Goal: Answer question/provide support

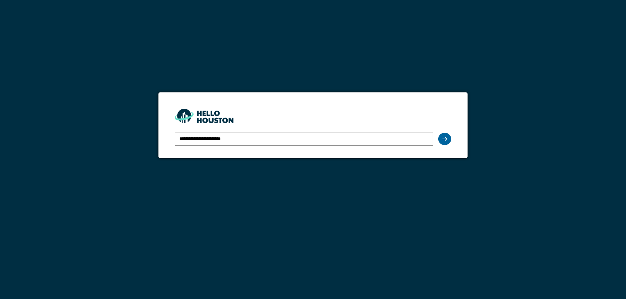
click at [444, 136] on div at bounding box center [444, 139] width 13 height 12
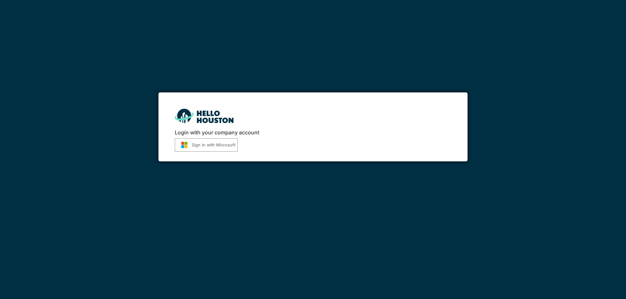
click at [224, 144] on button "Sign in with Microsoft" at bounding box center [206, 144] width 63 height 13
click at [205, 148] on button "Sign in with Microsoft" at bounding box center [206, 144] width 63 height 13
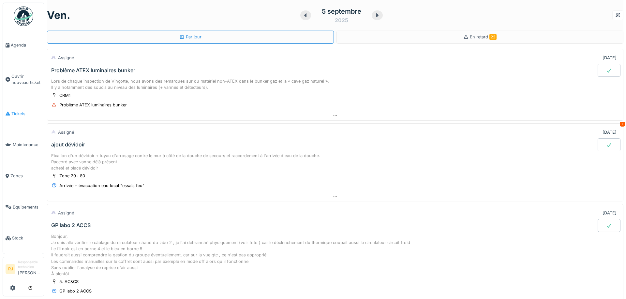
click at [34, 111] on span "Tickets" at bounding box center [26, 114] width 30 height 6
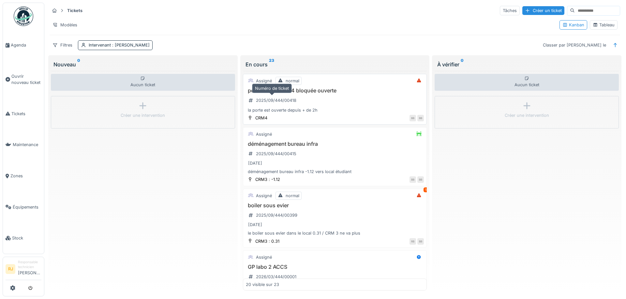
click at [295, 105] on div "2025/09/444/00418" at bounding box center [272, 100] width 53 height 11
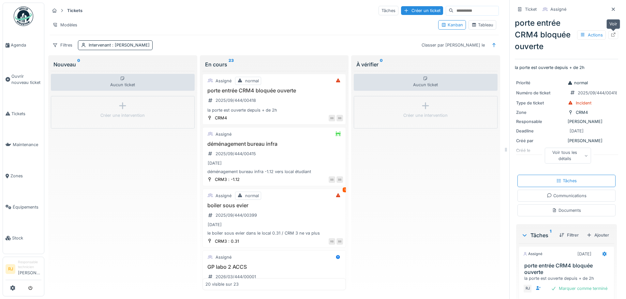
click at [610, 37] on div at bounding box center [612, 35] width 5 height 6
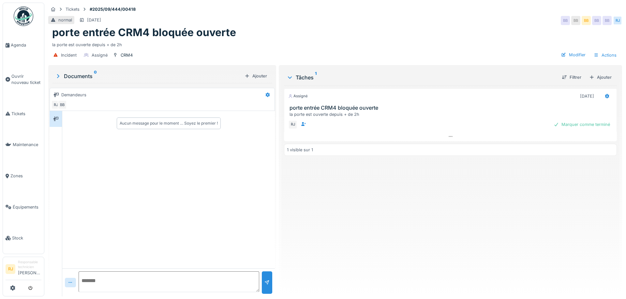
click at [114, 278] on textarea at bounding box center [169, 282] width 180 height 21
type textarea "*"
type textarea "***"
